Goal: Task Accomplishment & Management: Manage account settings

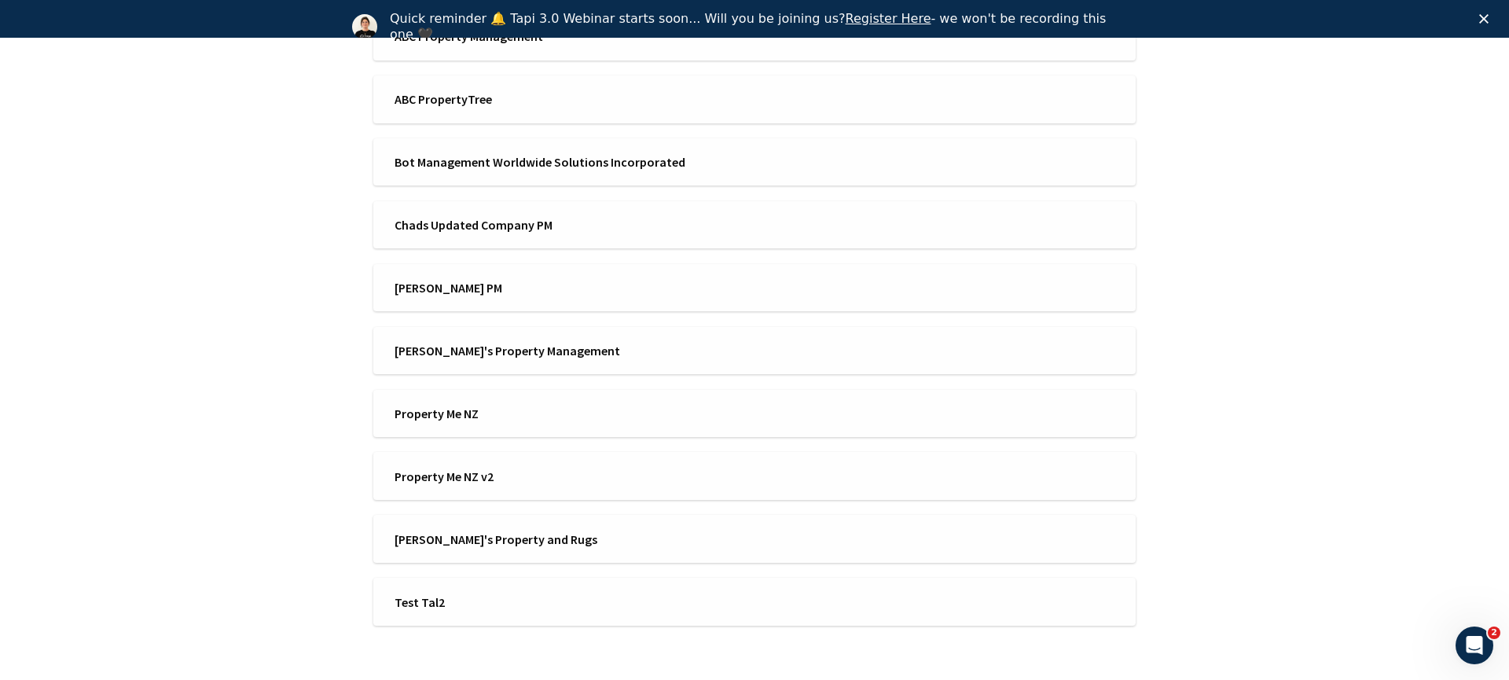
scroll to position [552, 0]
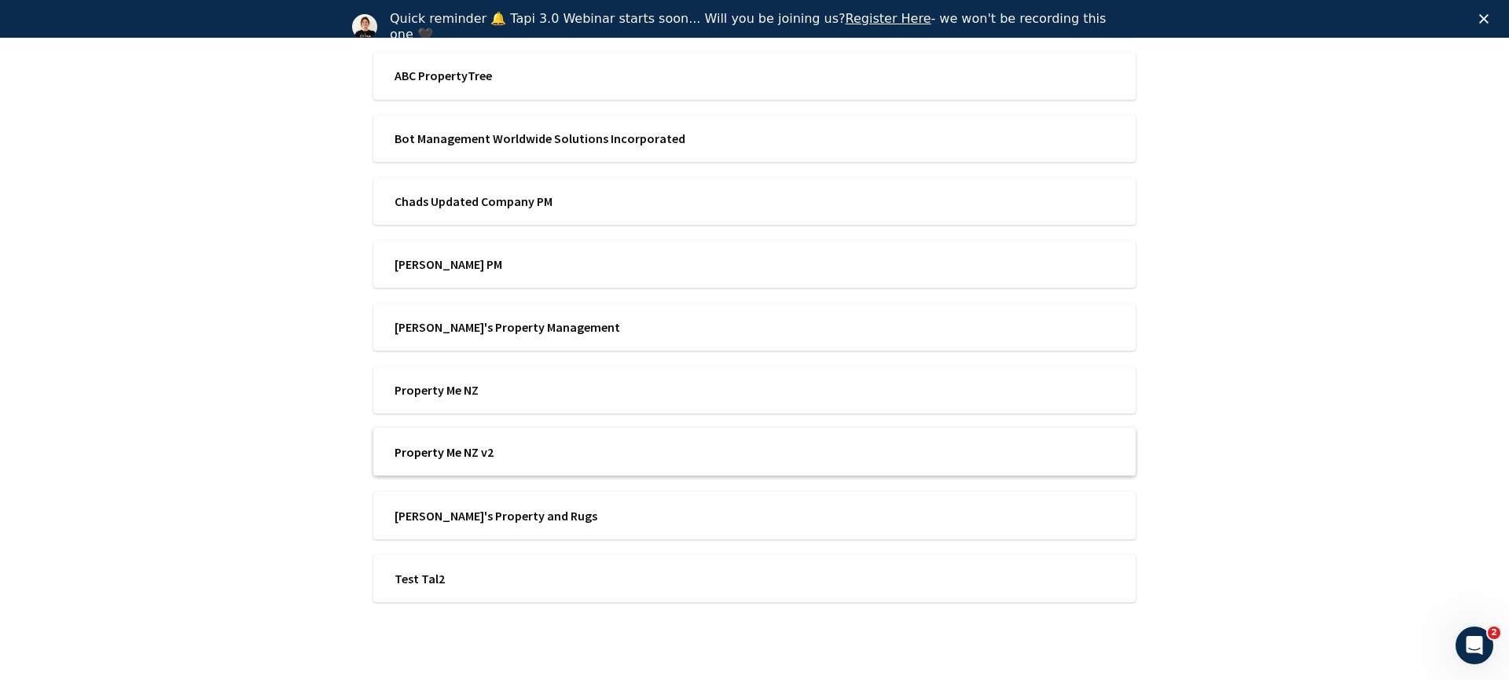
click at [464, 453] on span "Property Me NZ v2" at bounding box center [570, 451] width 350 height 17
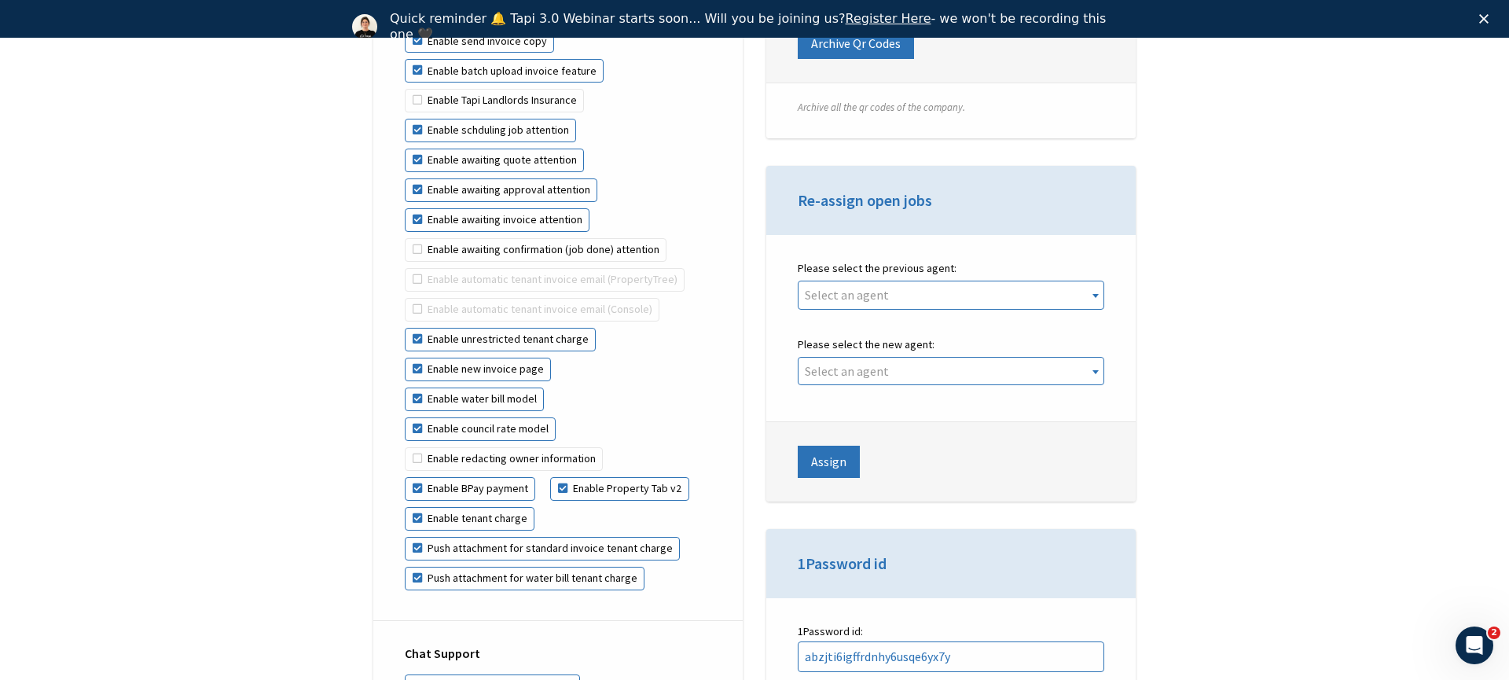
scroll to position [3580, 0]
click at [511, 387] on label "Enable water bill model" at bounding box center [474, 399] width 139 height 24
click at [563, 358] on input "Enable water bill model" at bounding box center [563, 357] width 1 height 1
checkbox input "false"
click at [509, 417] on label "Enable council rate model" at bounding box center [480, 429] width 151 height 24
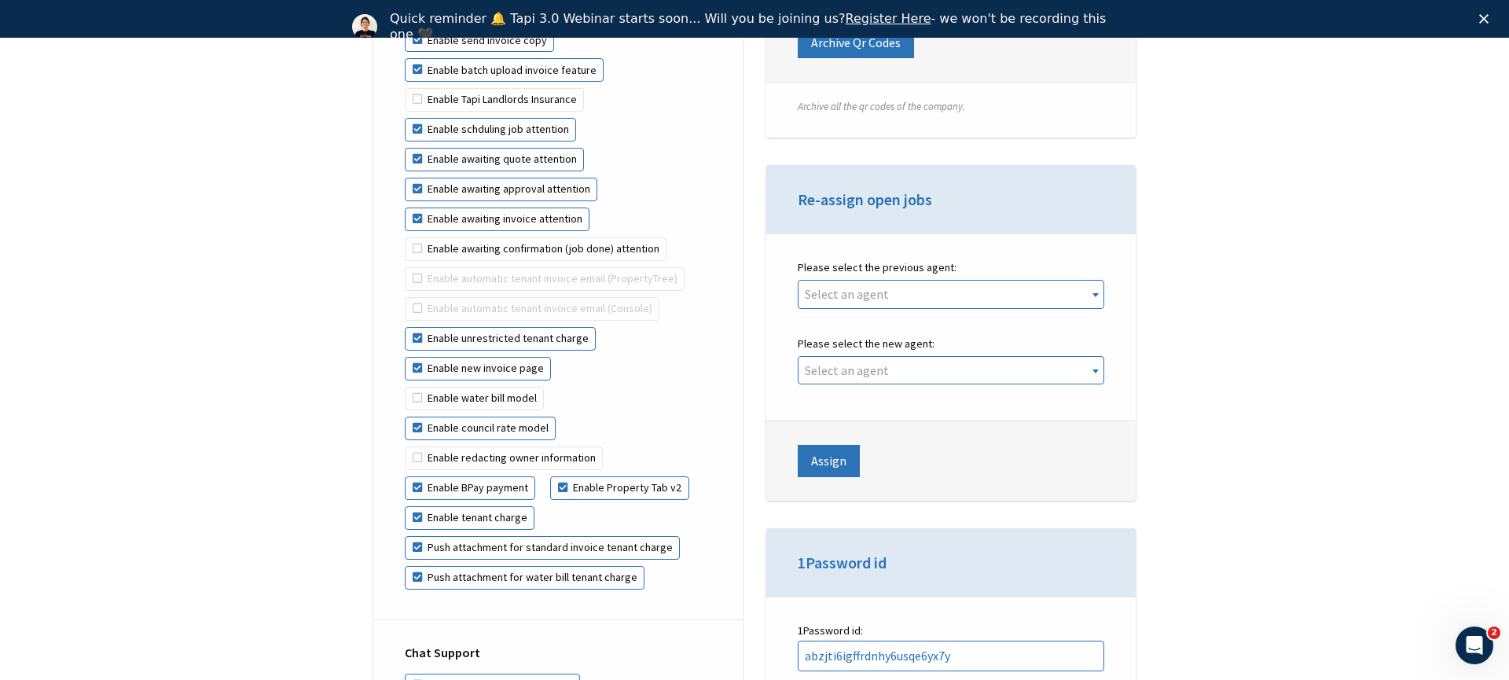
click at [556, 387] on input "Enable council rate model" at bounding box center [556, 387] width 1 height 1
checkbox input "false"
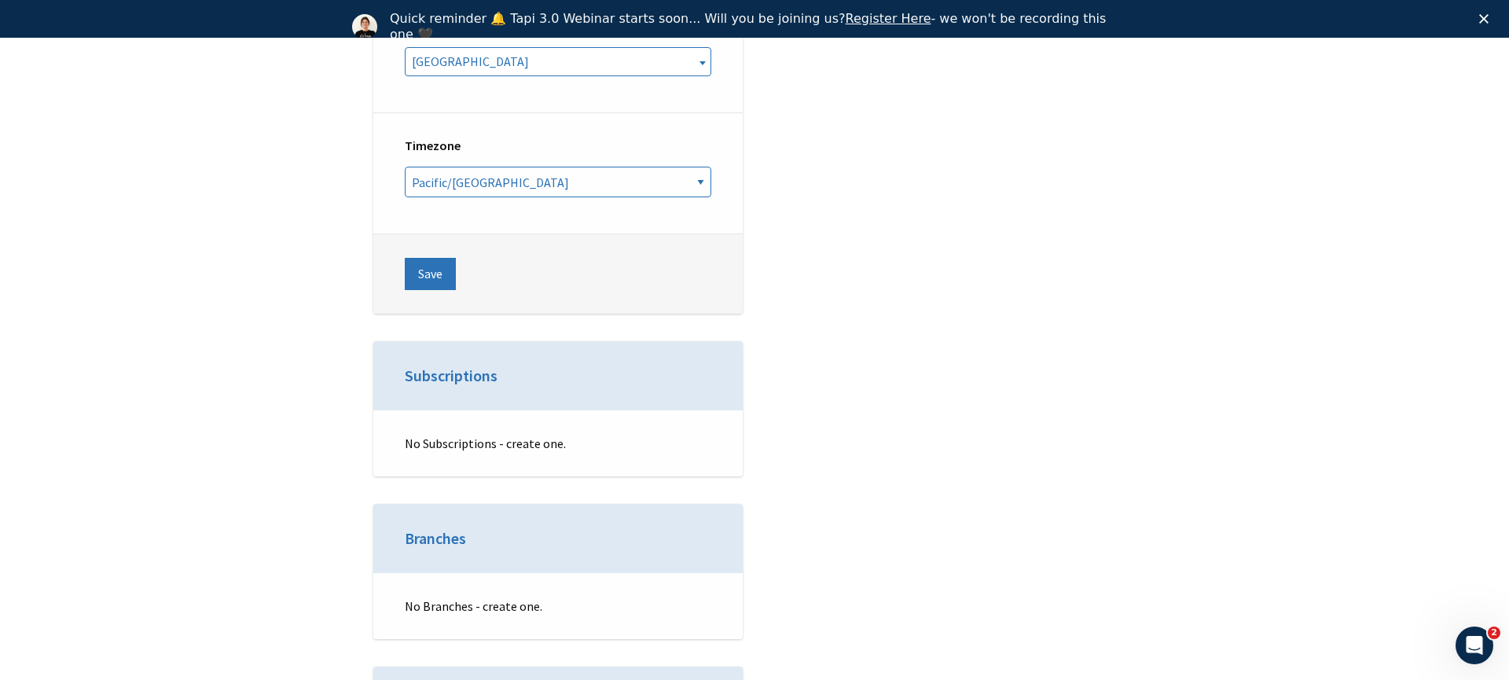
scroll to position [5947, 0]
click at [427, 259] on button "Save" at bounding box center [430, 274] width 51 height 31
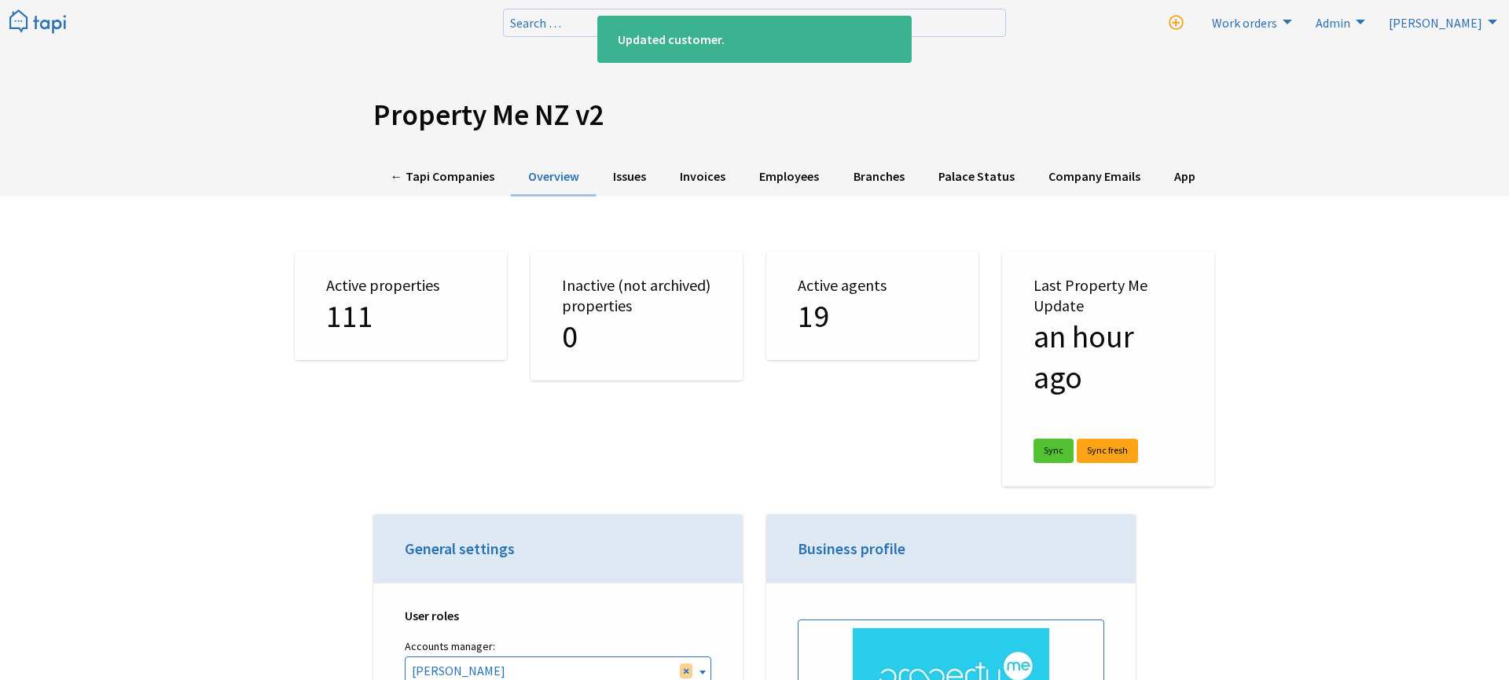
click at [38, 28] on img at bounding box center [37, 22] width 57 height 26
